Goal: Check status: Check status

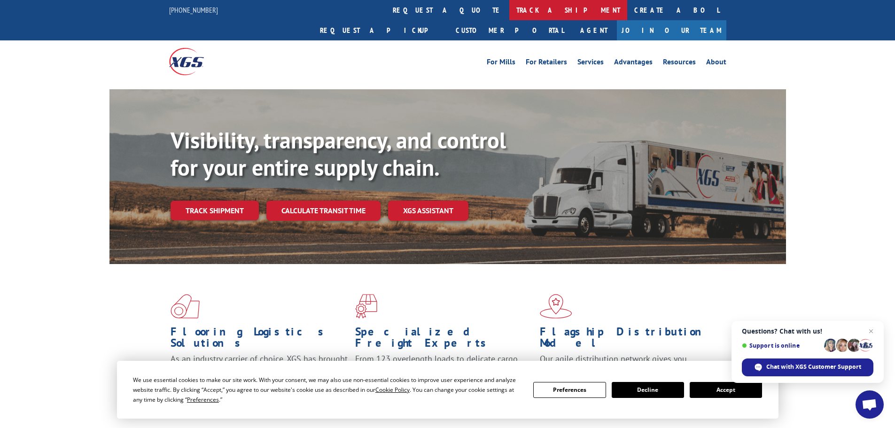
click at [509, 15] on link "track a shipment" at bounding box center [568, 10] width 118 height 20
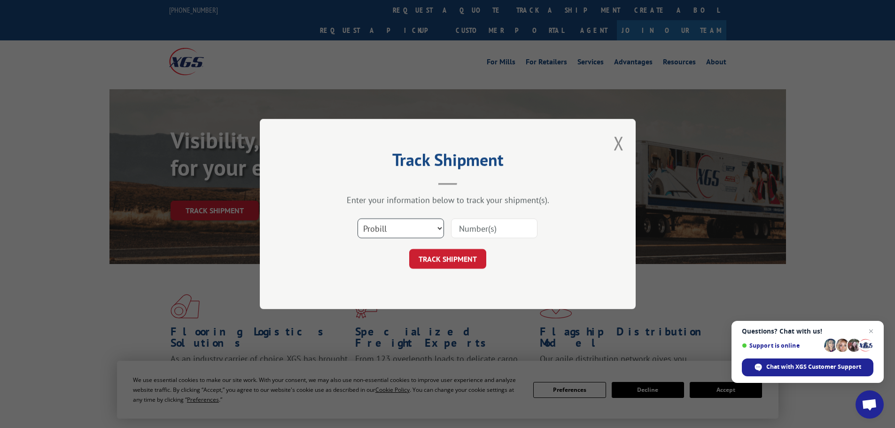
click at [429, 233] on select "Select category... Probill BOL PO" at bounding box center [401, 228] width 86 height 20
select select "po"
click at [358, 218] on select "Select category... Probill BOL PO" at bounding box center [401, 228] width 86 height 20
click at [473, 230] on input at bounding box center [494, 228] width 86 height 20
type input "669310"
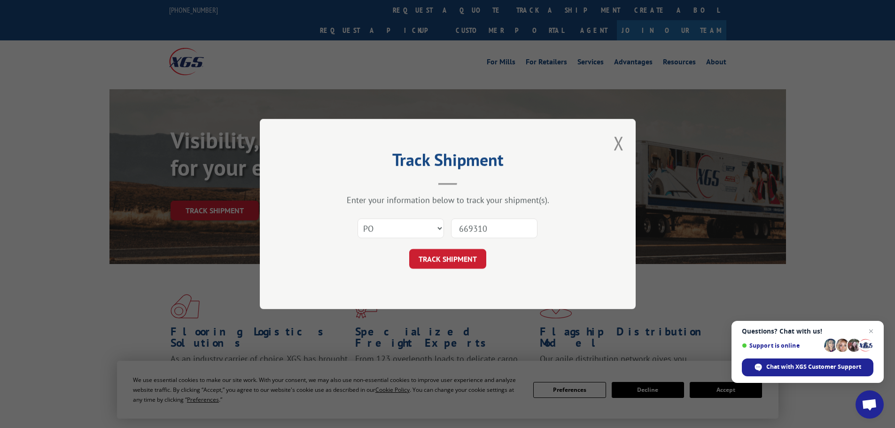
click button "TRACK SHIPMENT" at bounding box center [447, 259] width 77 height 20
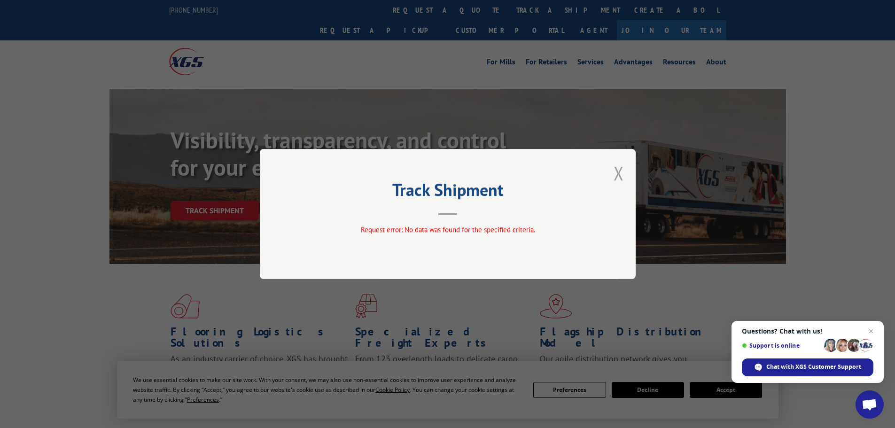
click at [621, 176] on button "Close modal" at bounding box center [619, 173] width 10 height 25
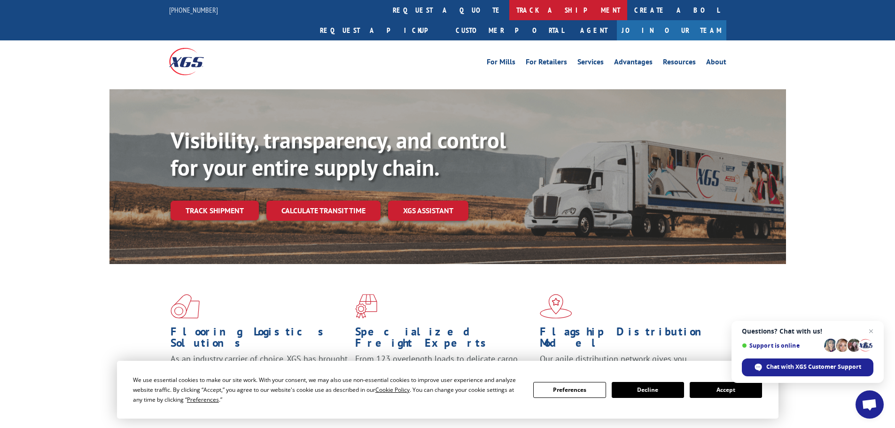
click at [509, 11] on link "track a shipment" at bounding box center [568, 10] width 118 height 20
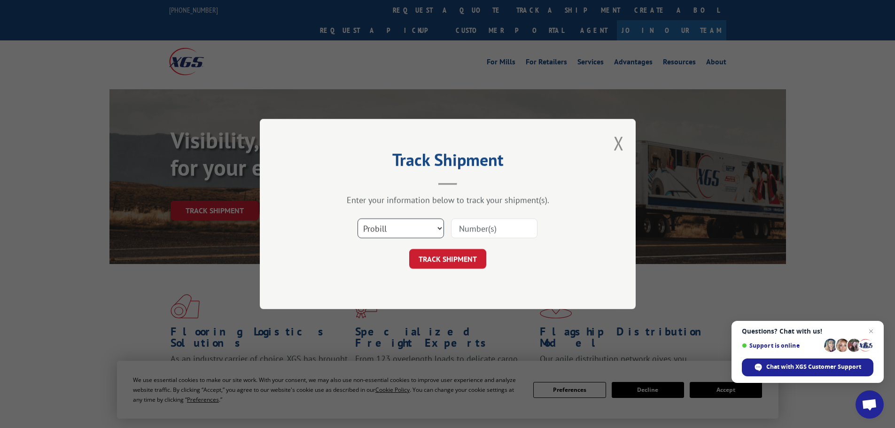
click at [428, 226] on select "Select category... Probill BOL PO" at bounding box center [401, 228] width 86 height 20
select select "bol"
click at [358, 218] on select "Select category... Probill BOL PO" at bounding box center [401, 228] width 86 height 20
click at [506, 233] on input at bounding box center [494, 228] width 86 height 20
type input "9533860"
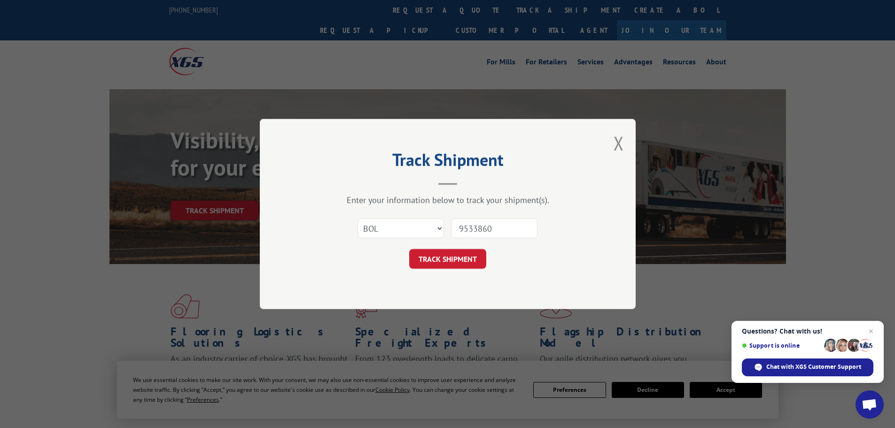
click button "TRACK SHIPMENT" at bounding box center [447, 259] width 77 height 20
